Goal: Task Accomplishment & Management: Use online tool/utility

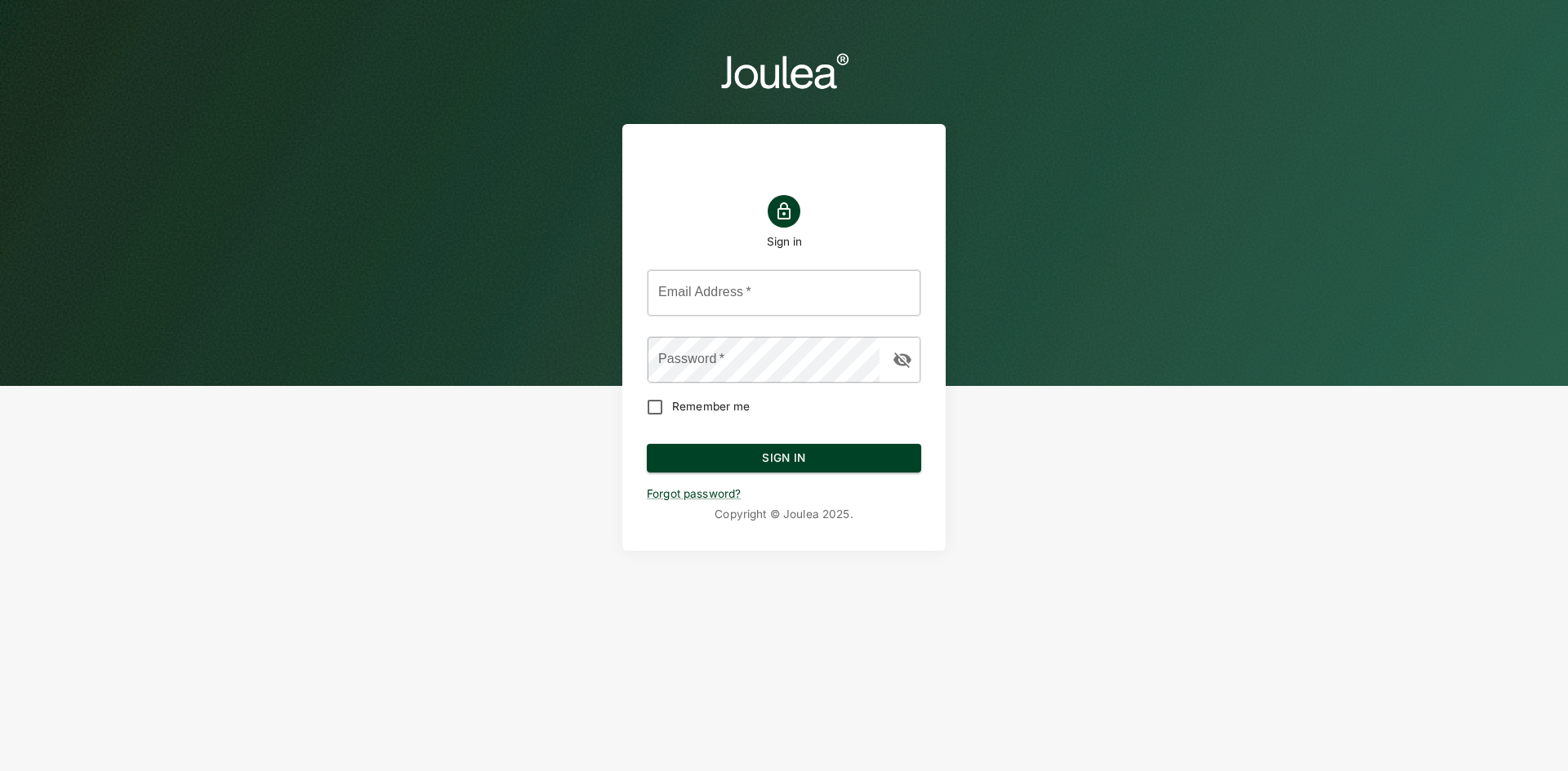
type input "[EMAIL_ADDRESS][DOMAIN_NAME]"
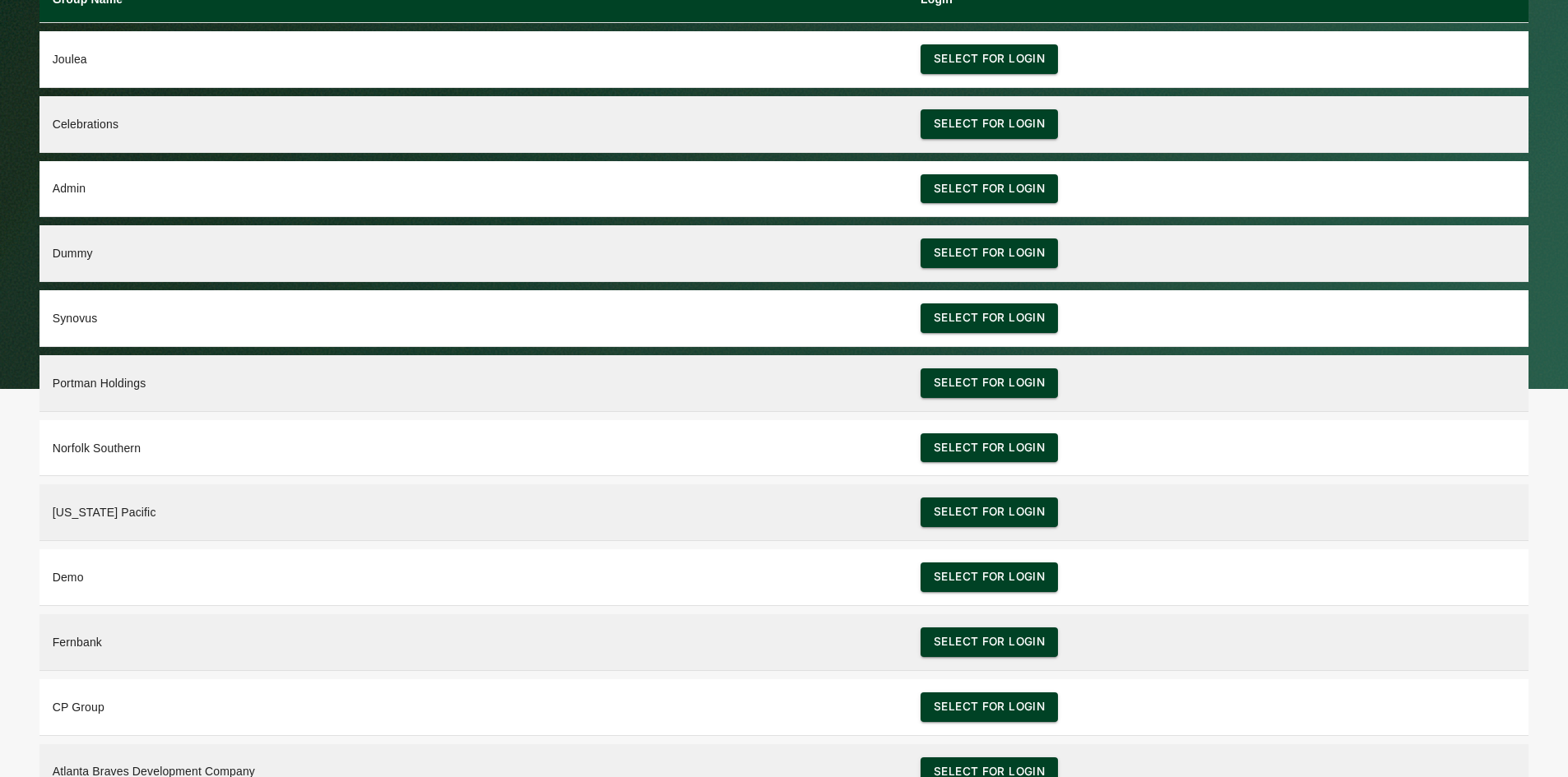
scroll to position [63, 0]
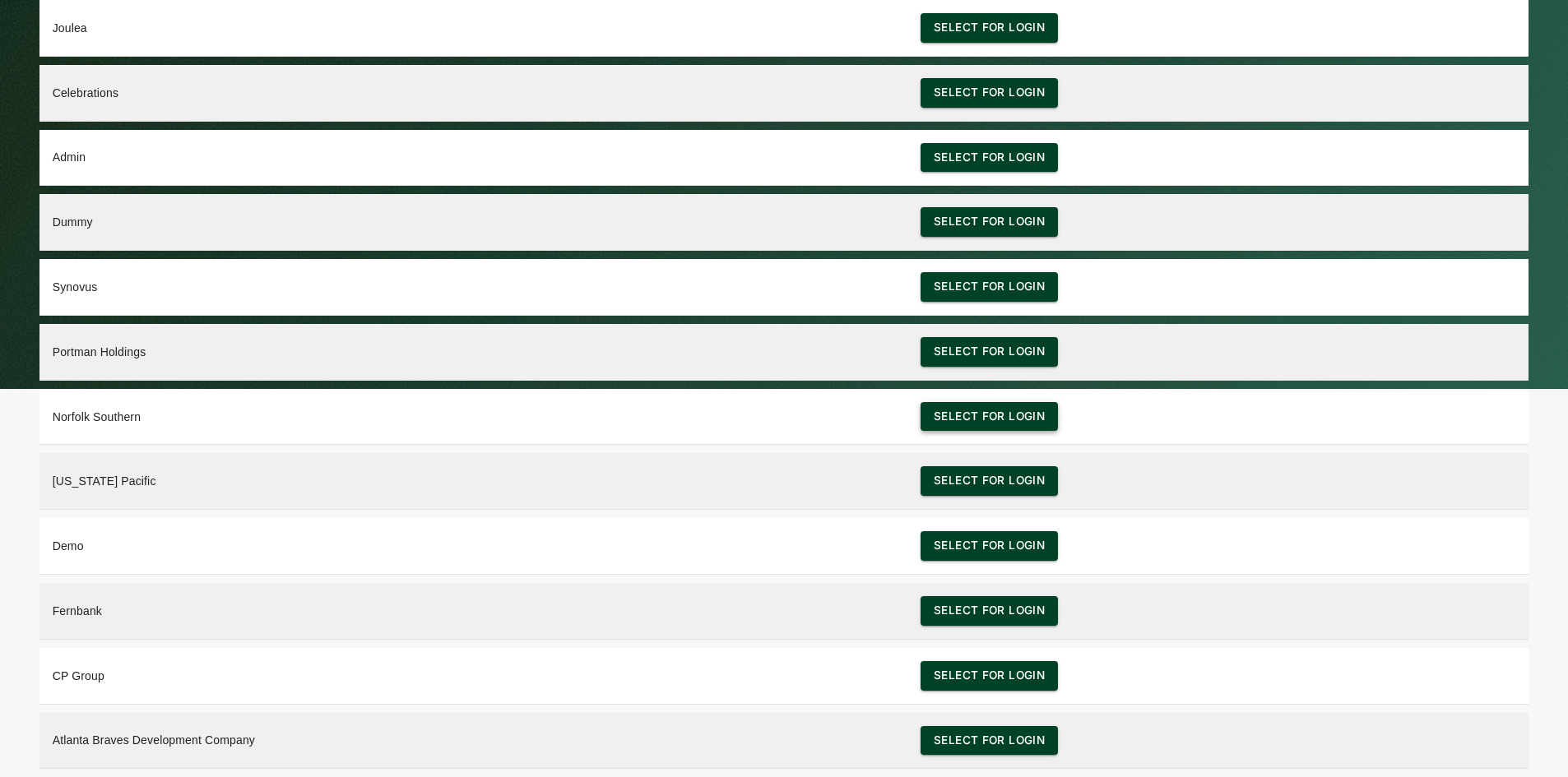
click at [994, 420] on button "Select for login" at bounding box center [990, 417] width 138 height 30
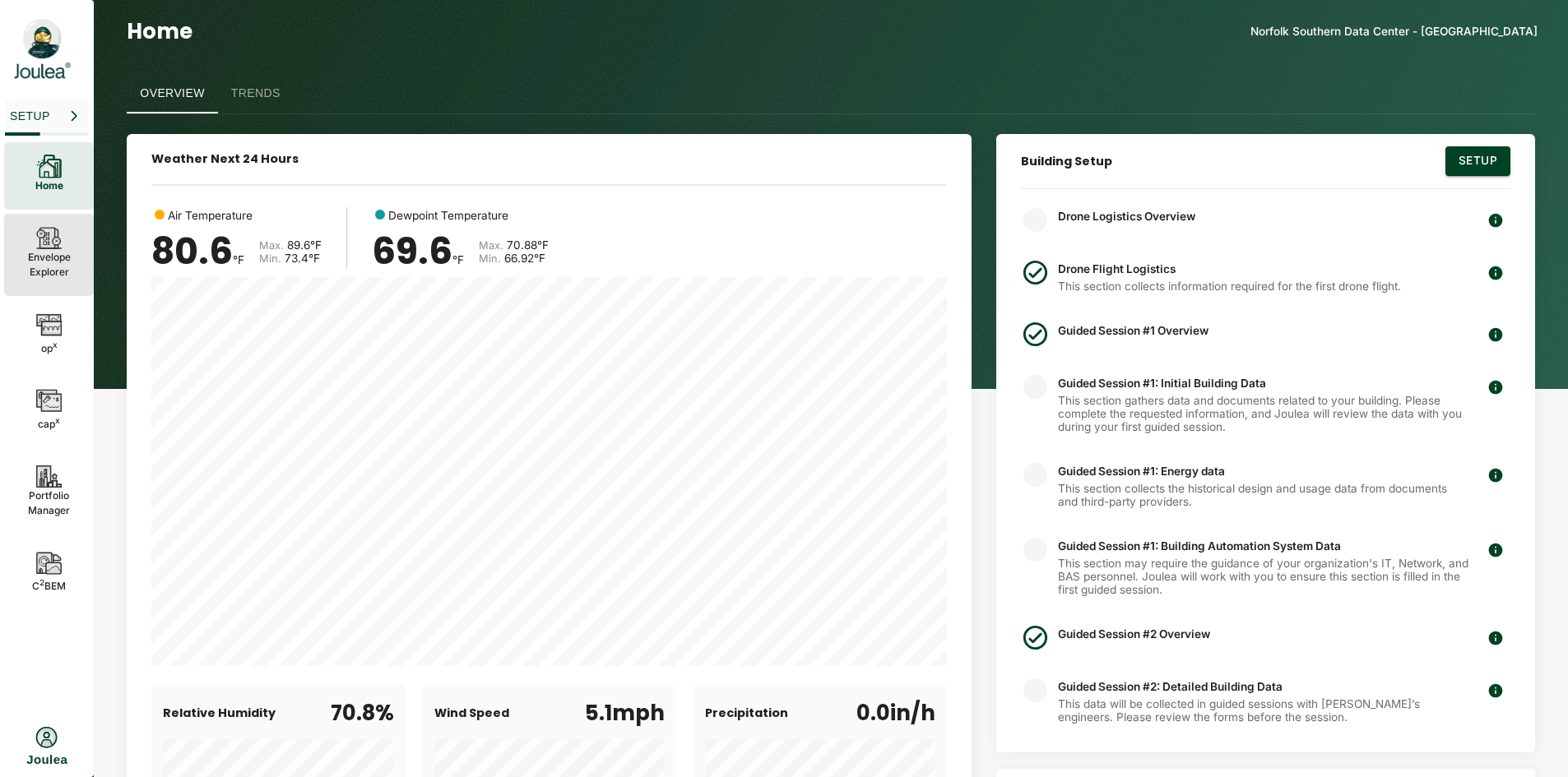
click at [60, 257] on p "Envelope Explorer" at bounding box center [49, 265] width 43 height 30
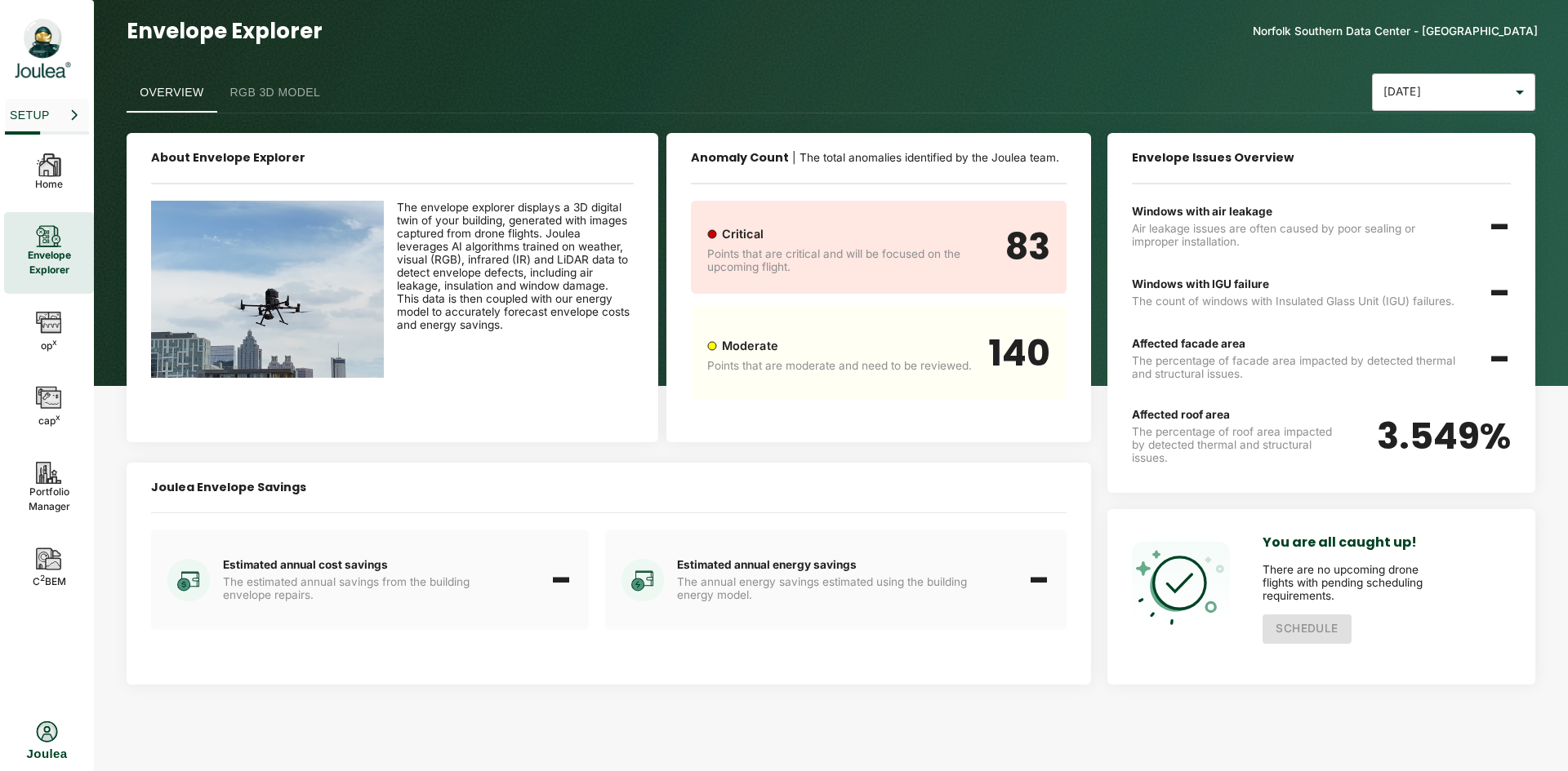
click at [300, 100] on button "RGB 3D Model" at bounding box center [275, 92] width 117 height 39
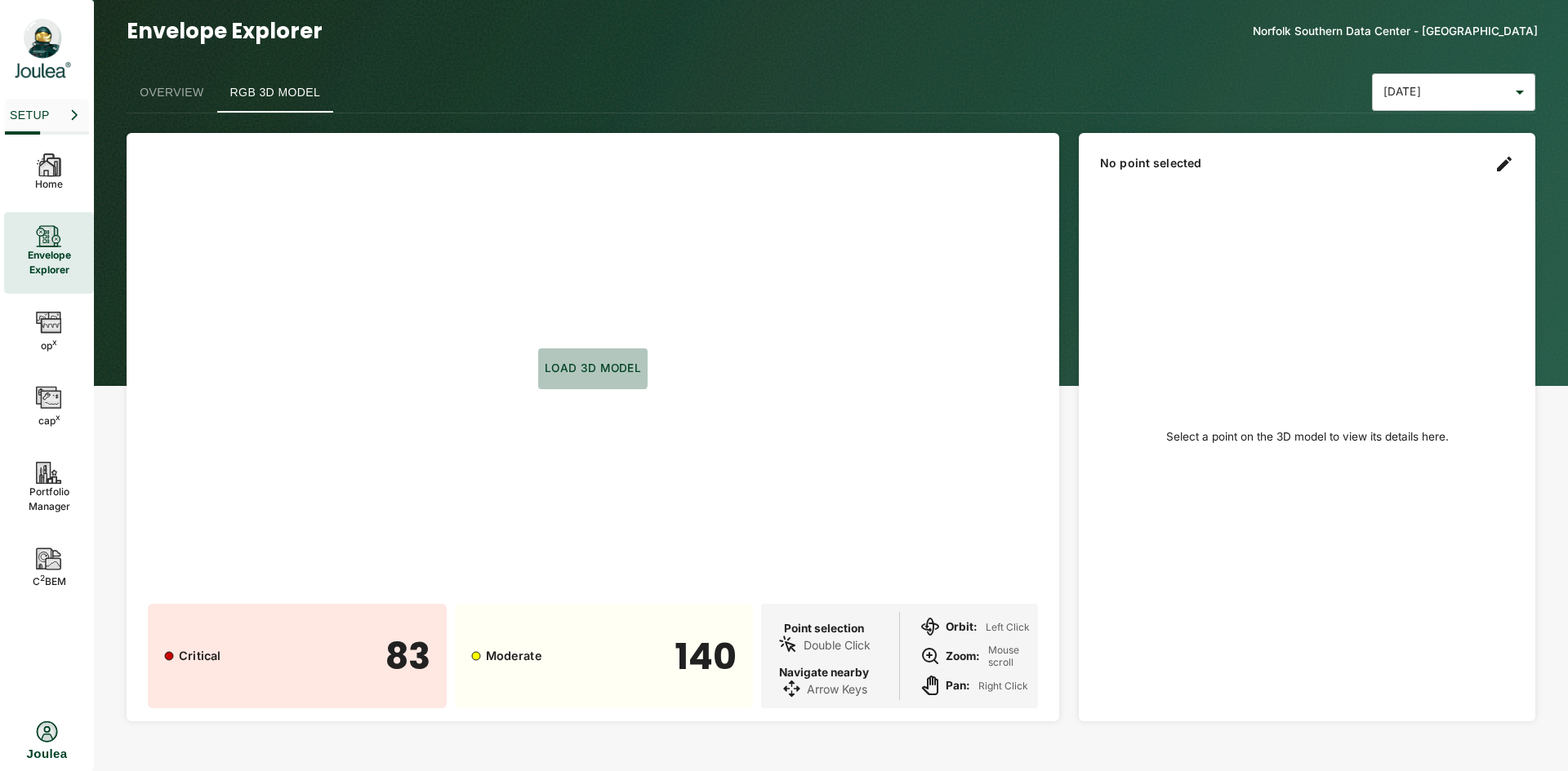
click at [557, 368] on button "Load 3D model" at bounding box center [593, 369] width 110 height 40
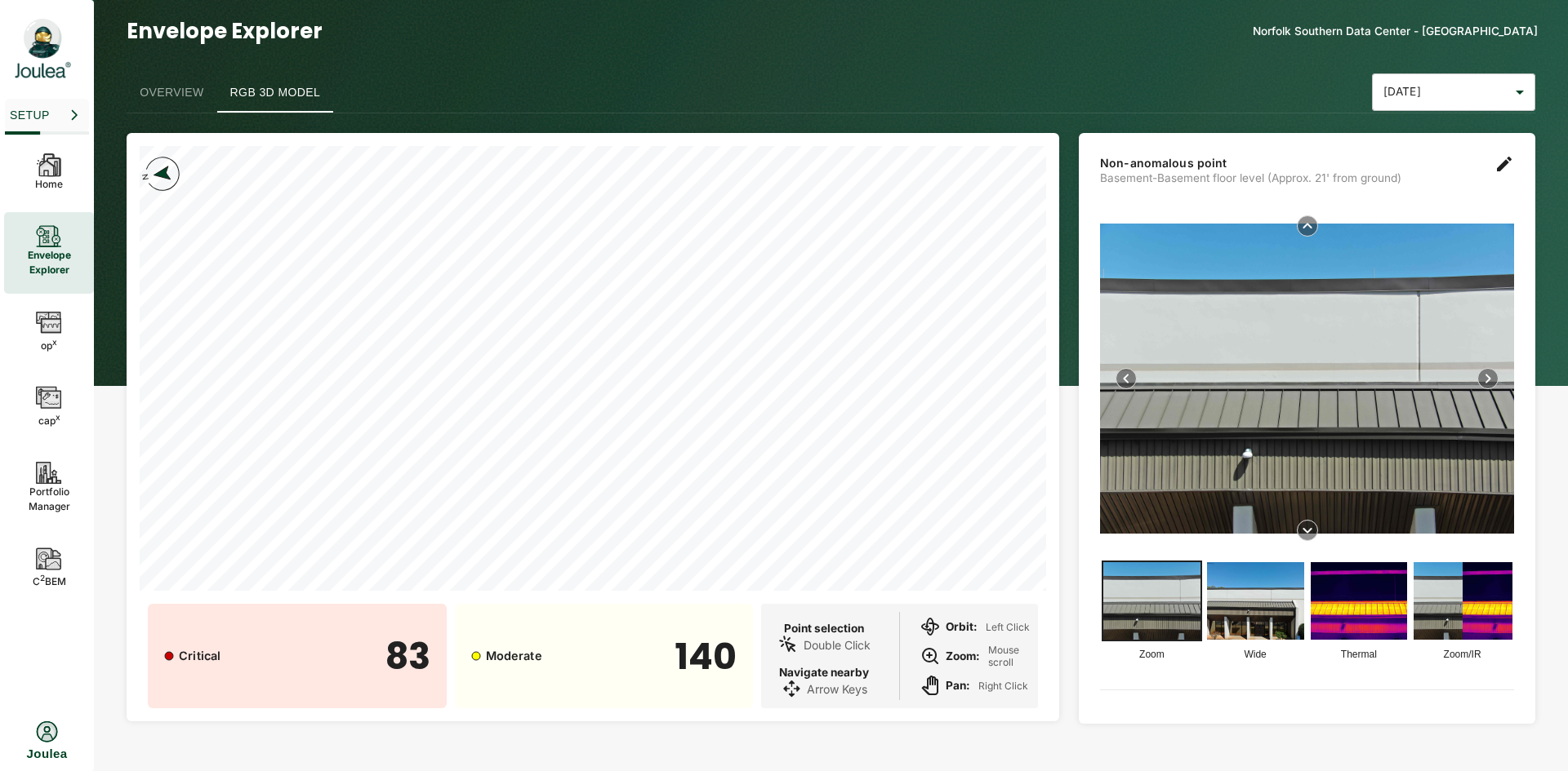
click at [1423, 293] on img at bounding box center [1307, 378] width 414 height 310
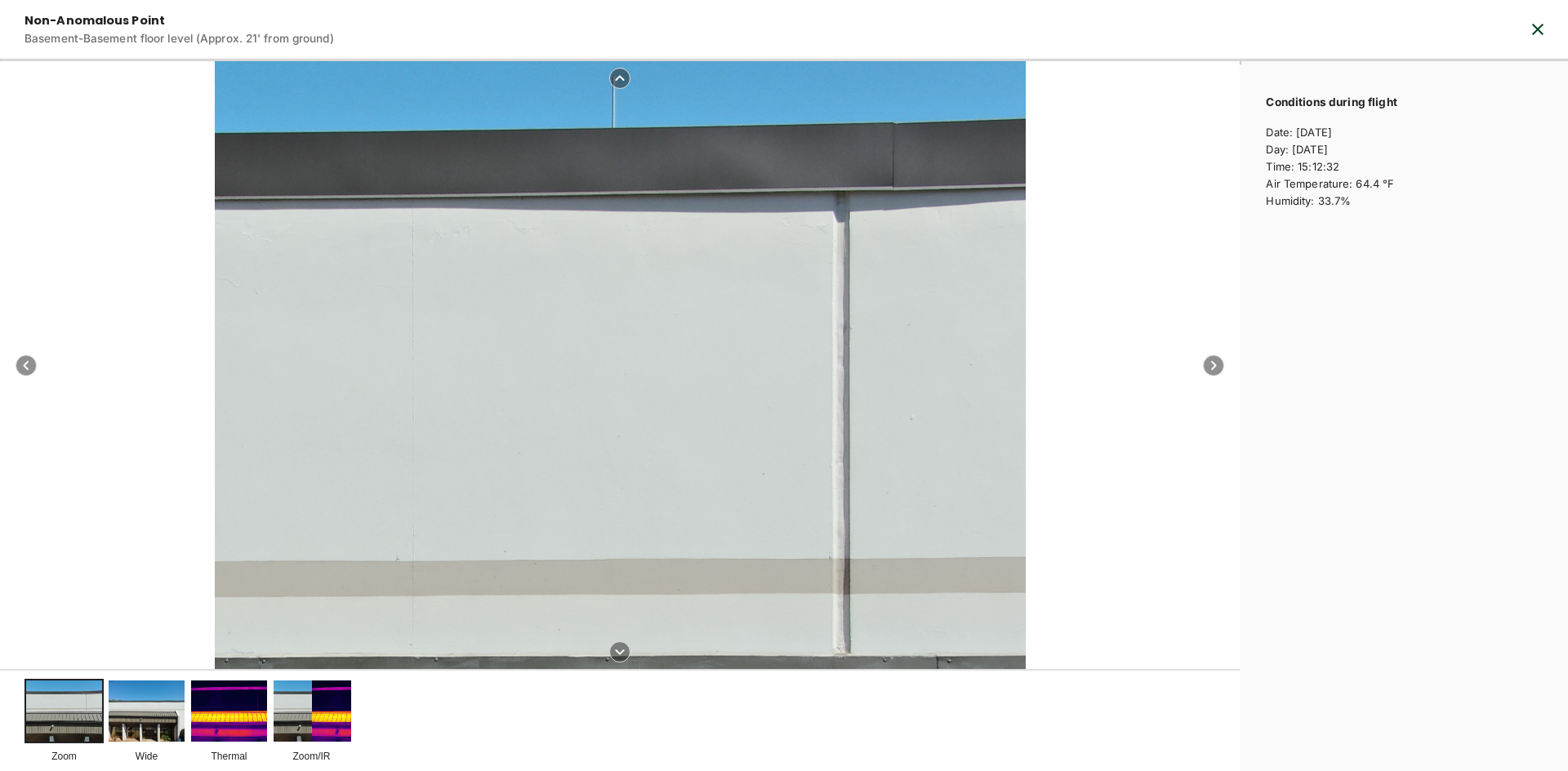
click at [336, 704] on img at bounding box center [350, 711] width 79 height 64
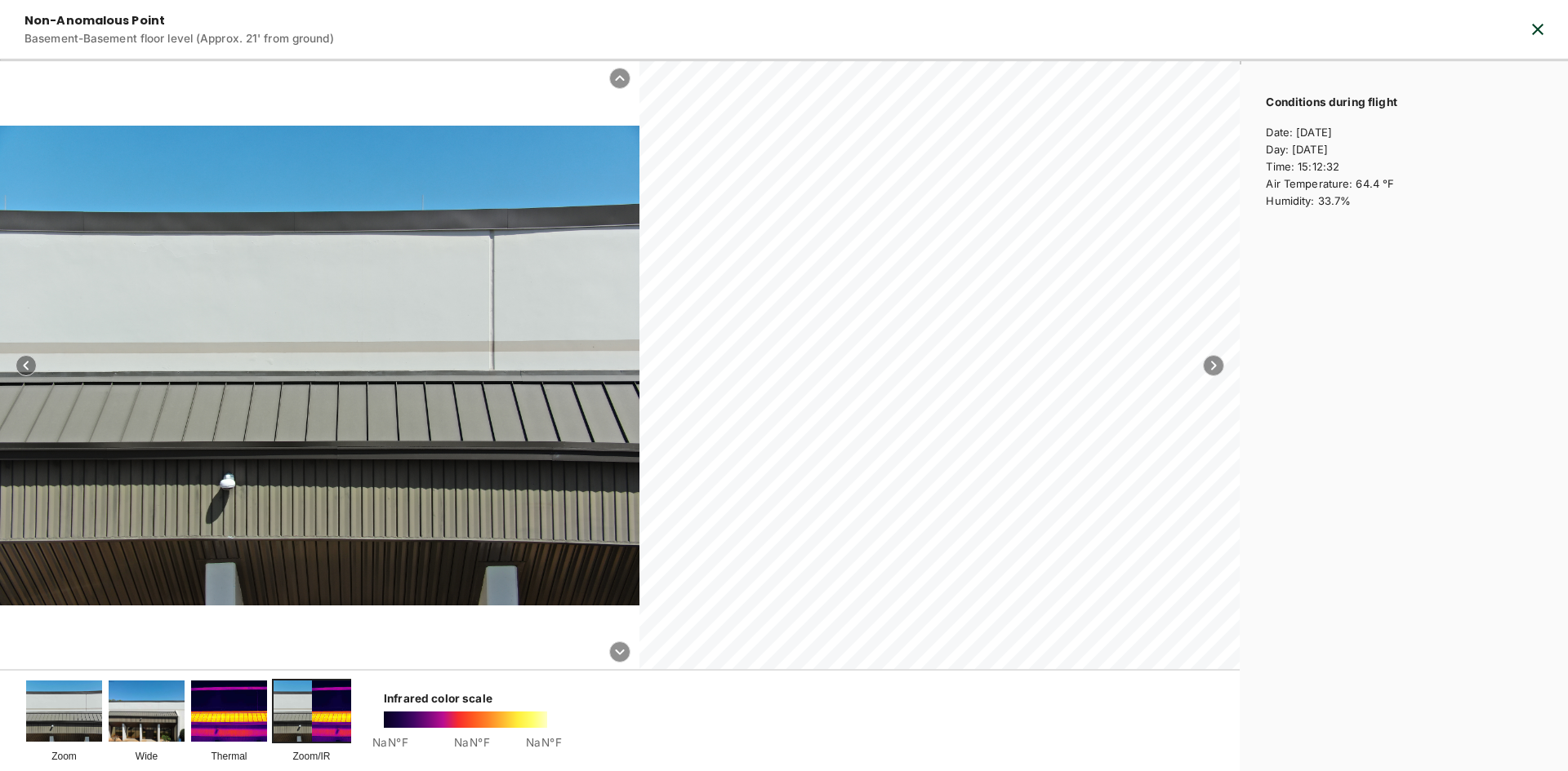
click at [207, 706] on img at bounding box center [228, 710] width 76 height 61
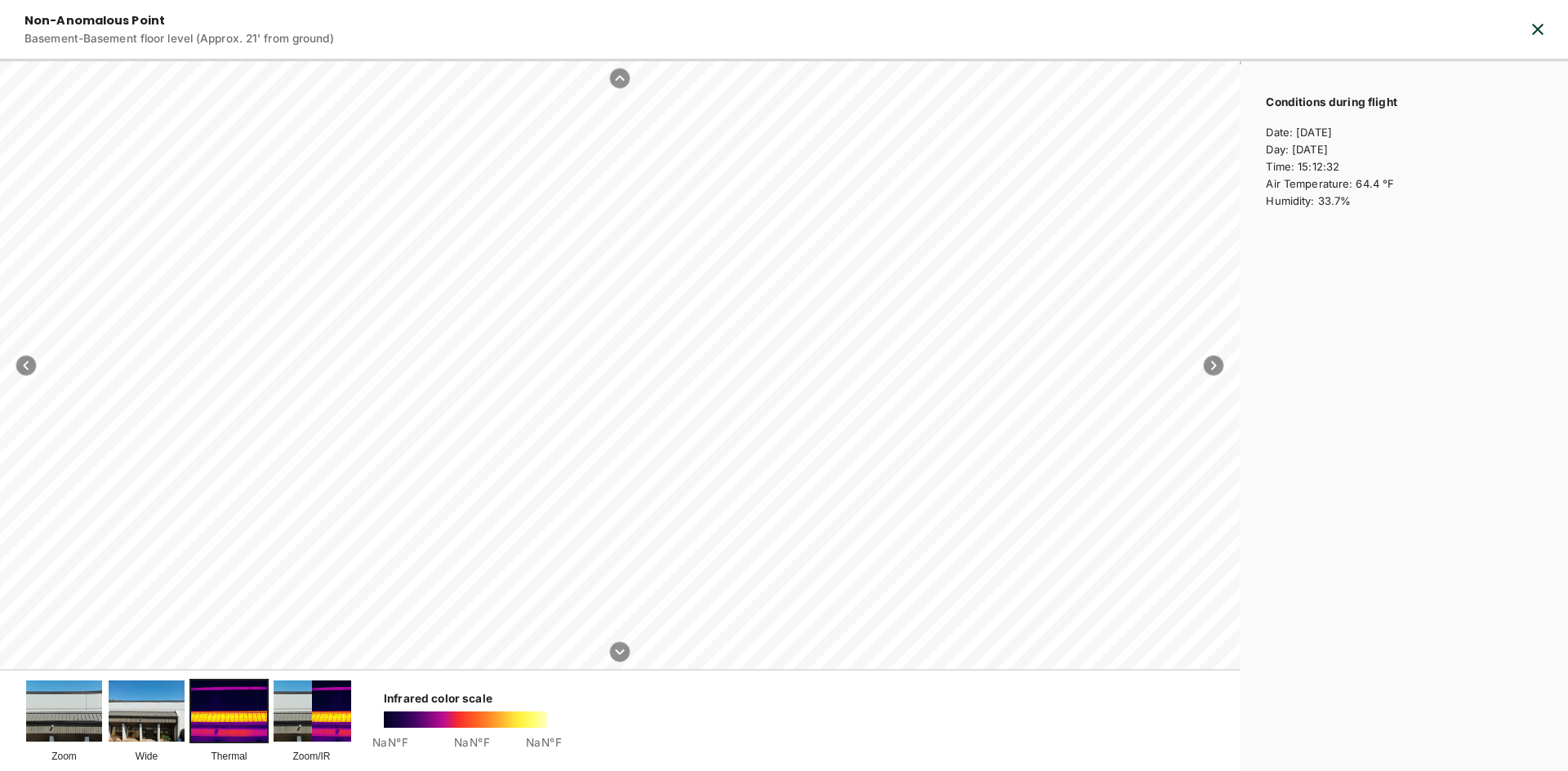
click at [126, 705] on img at bounding box center [146, 710] width 76 height 61
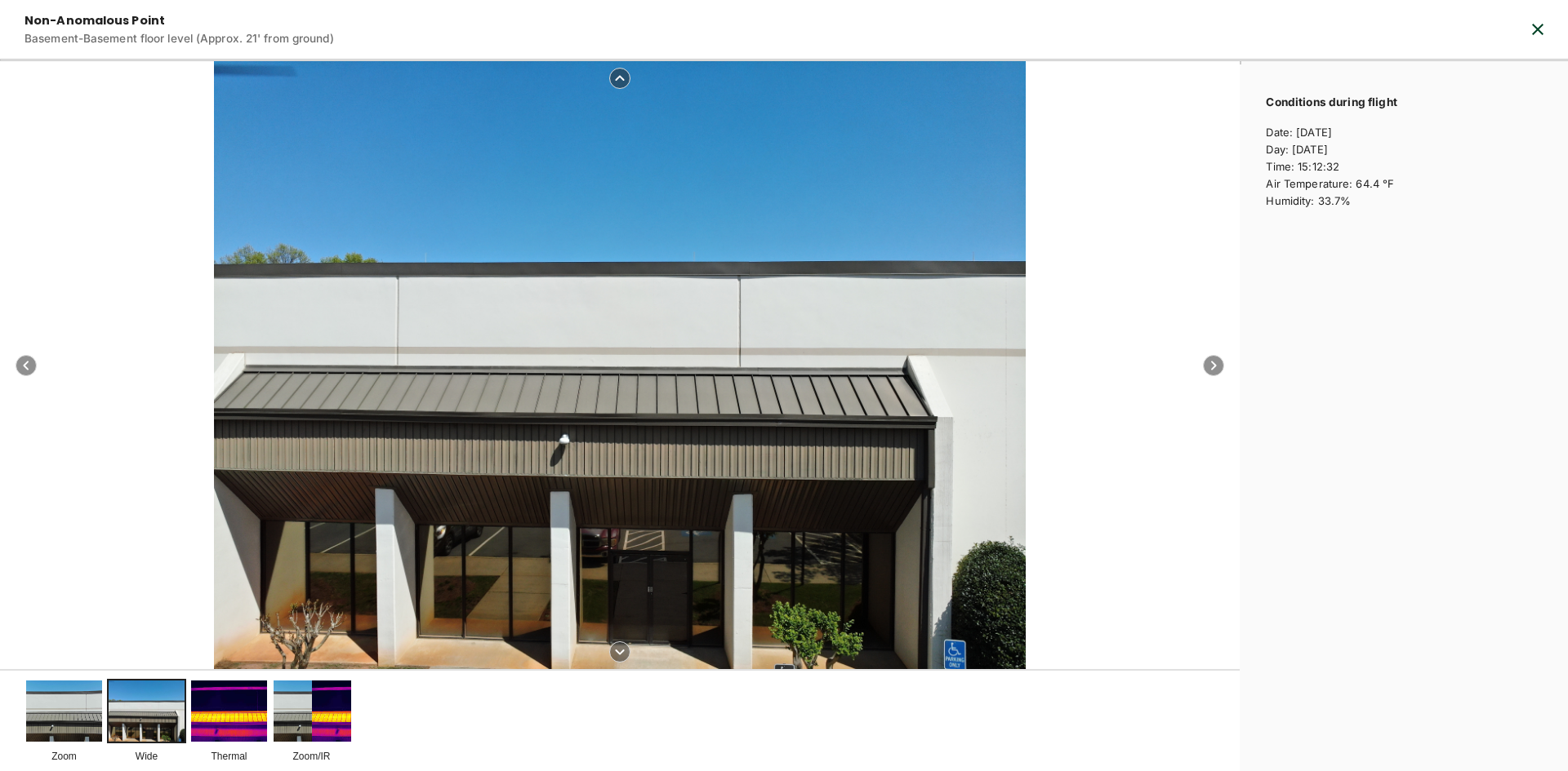
click at [67, 705] on img at bounding box center [64, 710] width 76 height 61
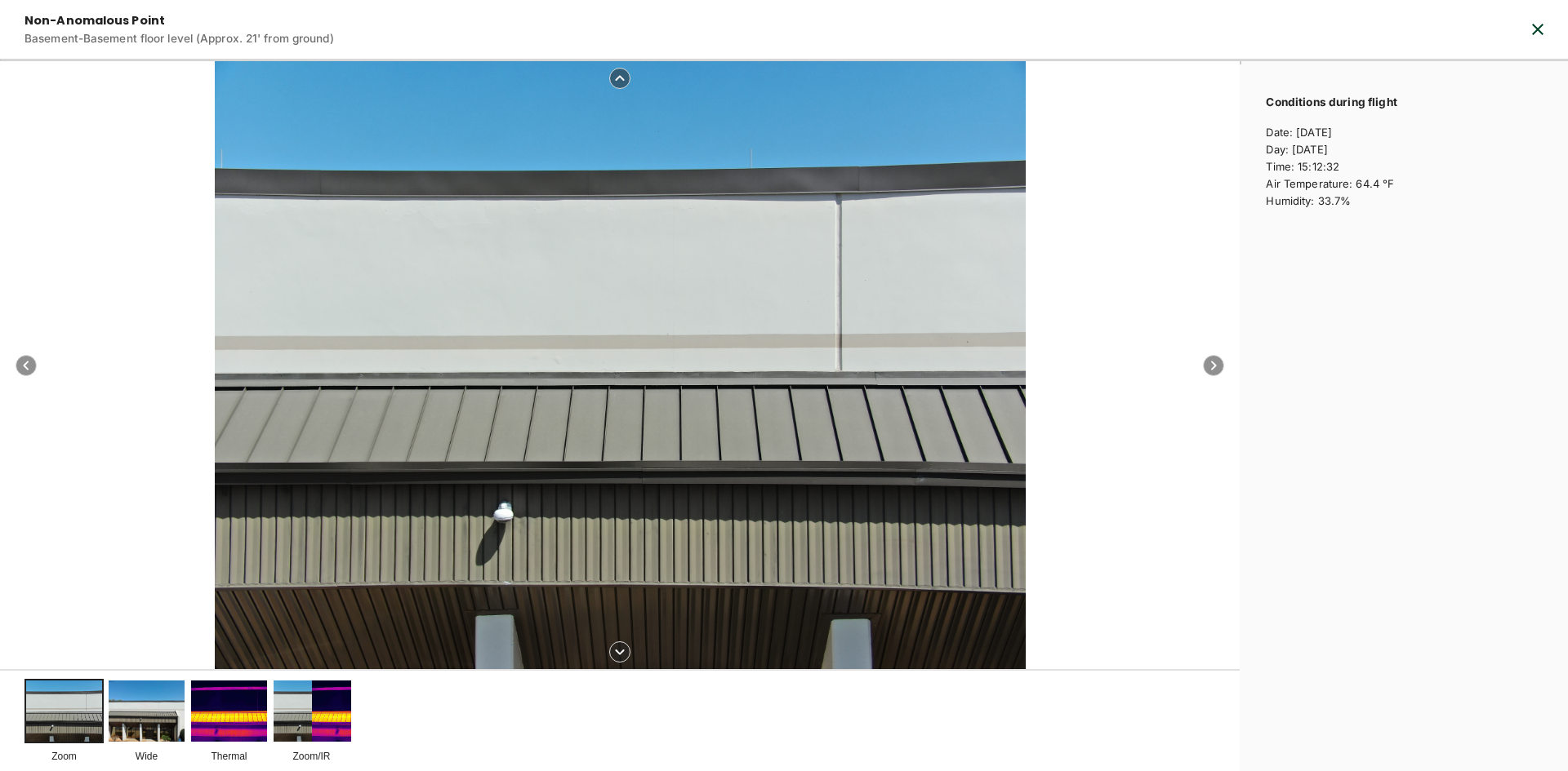
click at [823, 167] on div at bounding box center [620, 366] width 811 height 608
click at [822, 184] on div at bounding box center [620, 366] width 811 height 608
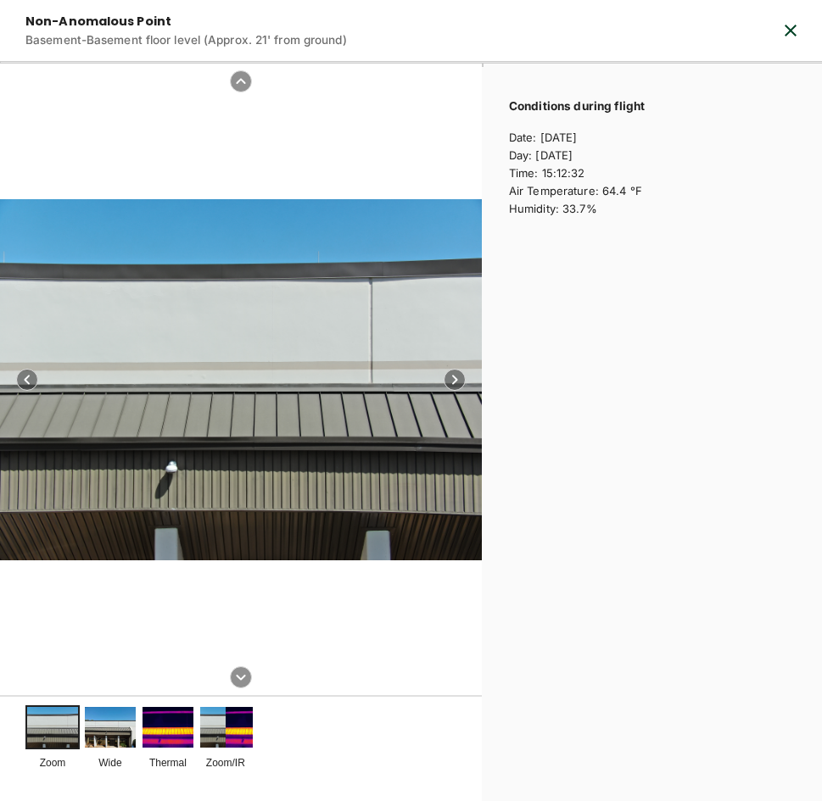
click at [797, 30] on icon "button" at bounding box center [790, 30] width 20 height 20
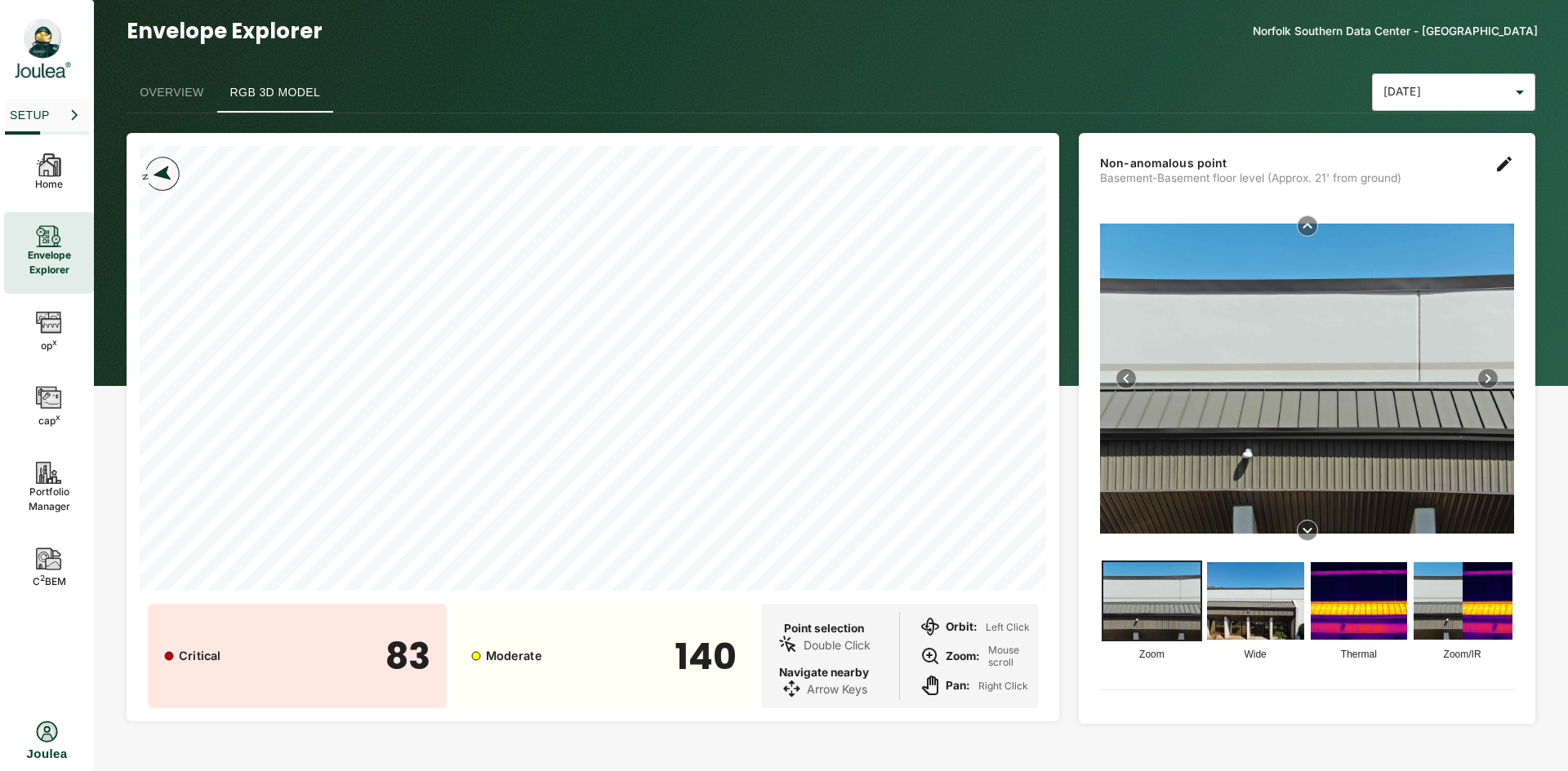
click at [1556, 8] on div "Envelope Explorer Norfolk Southern Data Center - Tucker Overview RGB 3D Model M…" at bounding box center [831, 380] width 1475 height 760
